Goal: Task Accomplishment & Management: Use online tool/utility

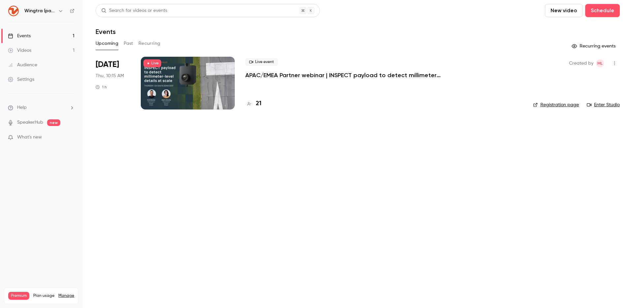
drag, startPoint x: 50, startPoint y: 11, endPoint x: 58, endPoint y: 11, distance: 7.3
click at [50, 11] on h6 "Wingtra (partners)" at bounding box center [39, 11] width 31 height 7
click at [59, 11] on icon "button" at bounding box center [60, 10] width 5 height 5
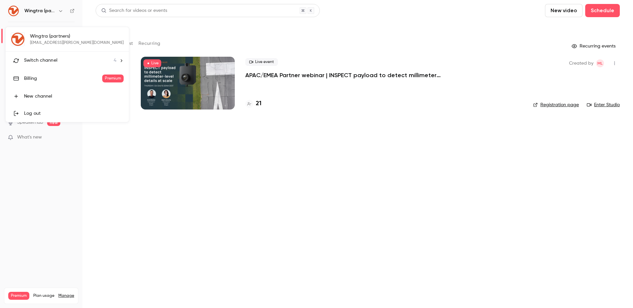
click at [60, 40] on div "Wingtra (partners) maeli.latouche@wingtra.com Switch channel 4 Billing Premium …" at bounding box center [67, 74] width 123 height 95
click at [43, 60] on span "Switch channel" at bounding box center [40, 60] width 33 height 7
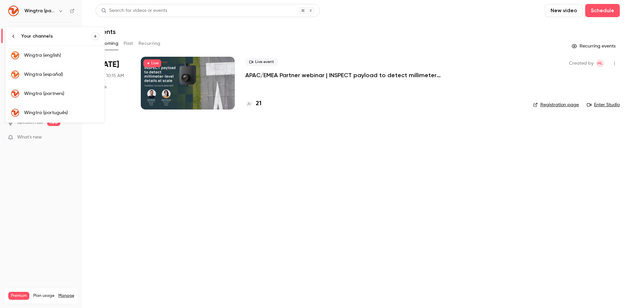
click at [43, 60] on link "Wingtra (english)" at bounding box center [55, 55] width 99 height 19
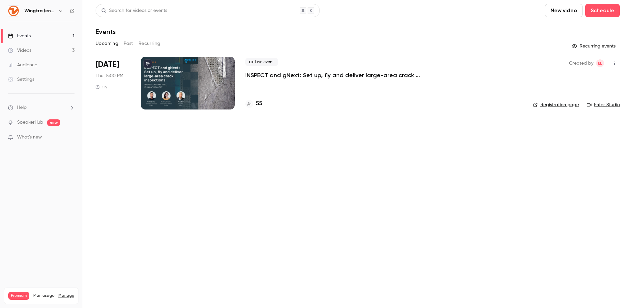
click at [126, 44] on button "Past" at bounding box center [129, 43] width 10 height 11
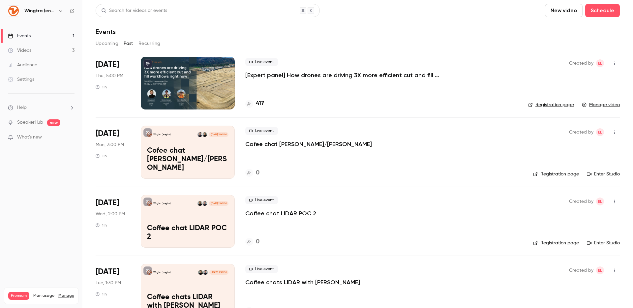
drag, startPoint x: 272, startPoint y: 69, endPoint x: 272, endPoint y: 73, distance: 3.6
click at [272, 70] on div "Live event [Expert panel] How drones are driving 3X more efficient cut and fill…" at bounding box center [381, 68] width 273 height 21
click at [273, 76] on p "[Expert panel] How drones are driving 3X more efficient cut and fill workflows …" at bounding box center [344, 75] width 198 height 8
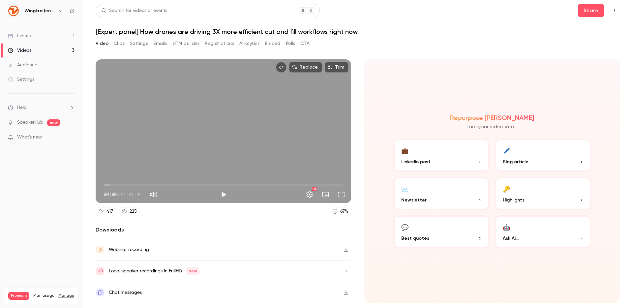
drag, startPoint x: 219, startPoint y: 45, endPoint x: 216, endPoint y: 44, distance: 3.4
click at [219, 45] on button "Registrations" at bounding box center [219, 43] width 29 height 11
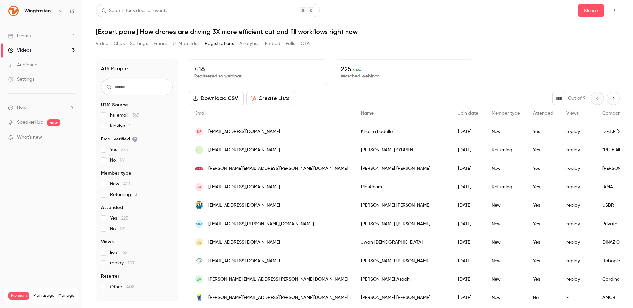
click at [269, 97] on button "Create Lists" at bounding box center [270, 98] width 49 height 13
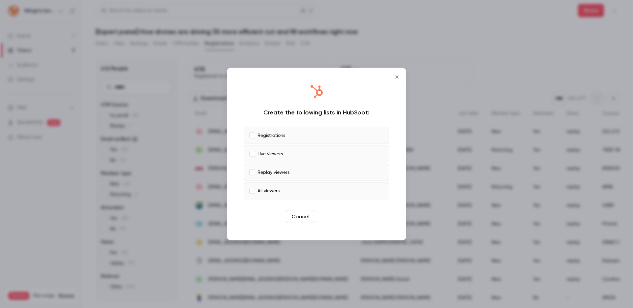
click at [330, 213] on button "Create" at bounding box center [333, 216] width 30 height 13
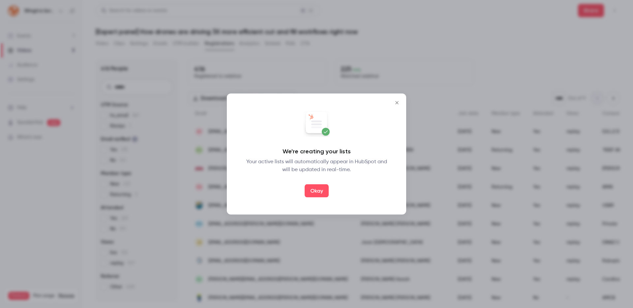
click at [319, 191] on button "Okay" at bounding box center [317, 190] width 24 height 13
